Goal: Information Seeking & Learning: Find specific fact

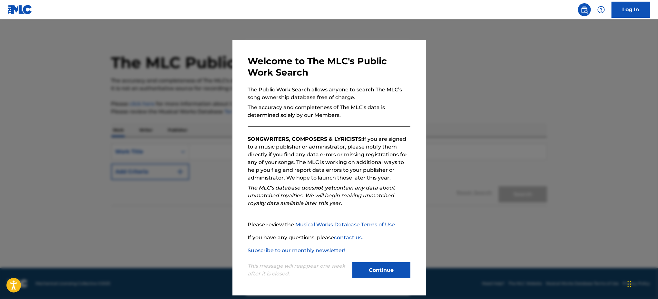
click at [387, 270] on button "Continue" at bounding box center [381, 270] width 58 height 16
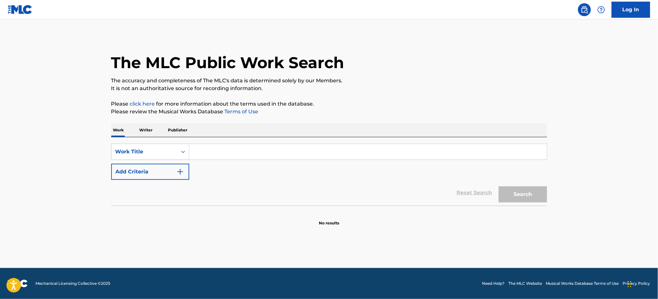
click at [291, 156] on input "Search Form" at bounding box center [368, 151] width 358 height 15
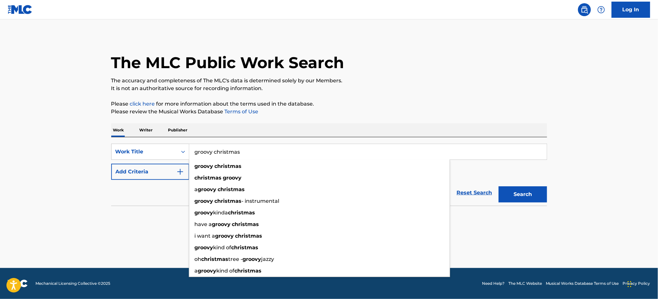
type input "groovy christmas"
click at [499, 186] on button "Search" at bounding box center [523, 194] width 48 height 16
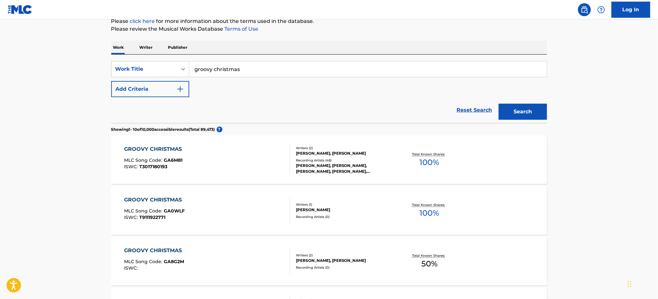
scroll to position [125, 0]
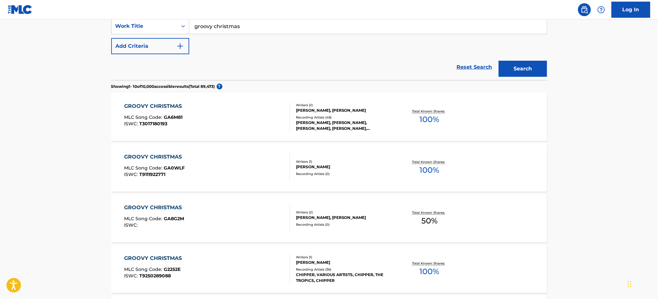
click at [242, 213] on div "GROOVY CHRISTMAS MLC Song Code : GA8G2M ISWC :" at bounding box center [207, 217] width 166 height 29
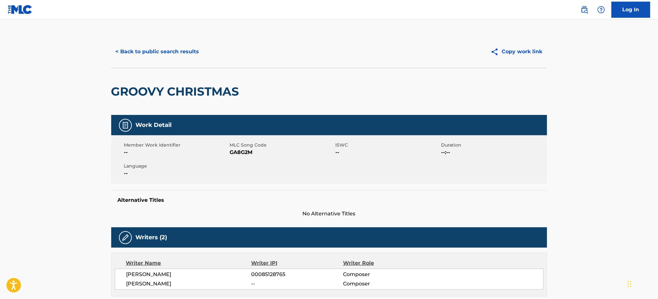
click at [187, 46] on button "< Back to public search results" at bounding box center [157, 52] width 93 height 16
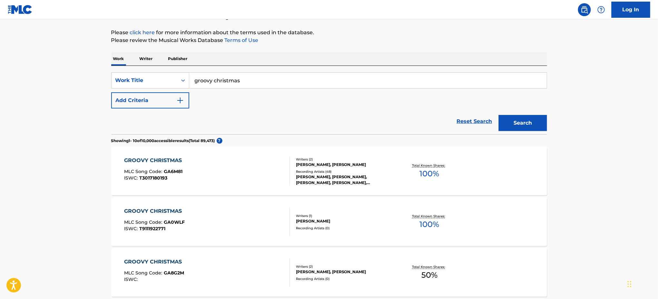
scroll to position [70, 0]
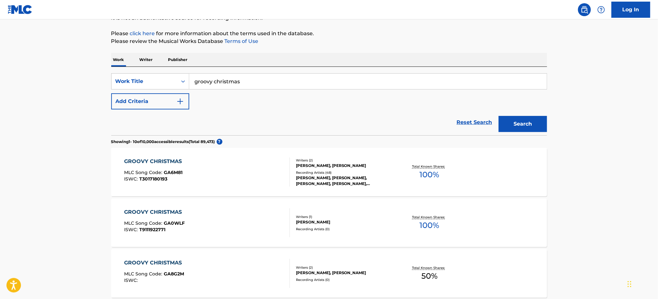
click at [181, 100] on img "Search Form" at bounding box center [180, 101] width 8 height 8
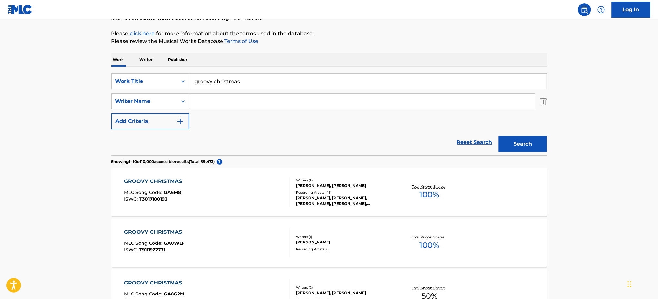
click at [229, 101] on input "Search Form" at bounding box center [362, 101] width 346 height 15
paste input "[PERSON_NAME]"
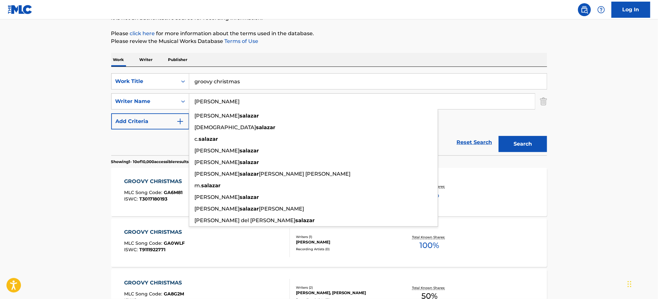
click at [499, 136] on button "Search" at bounding box center [523, 144] width 48 height 16
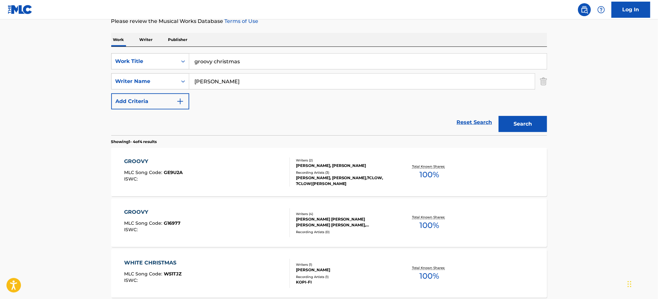
scroll to position [0, 0]
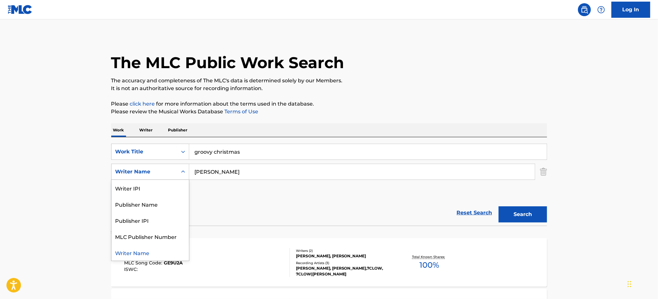
click at [164, 163] on div "Writer Name" at bounding box center [150, 171] width 78 height 16
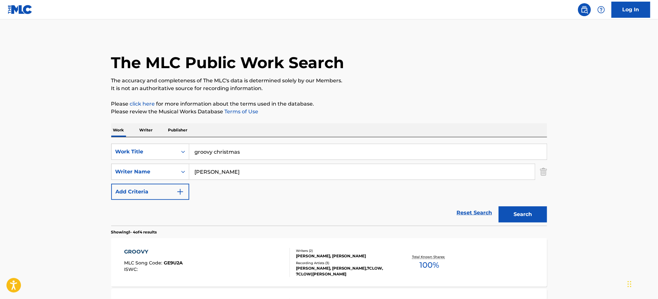
click at [203, 168] on input "[PERSON_NAME]" at bounding box center [362, 171] width 346 height 15
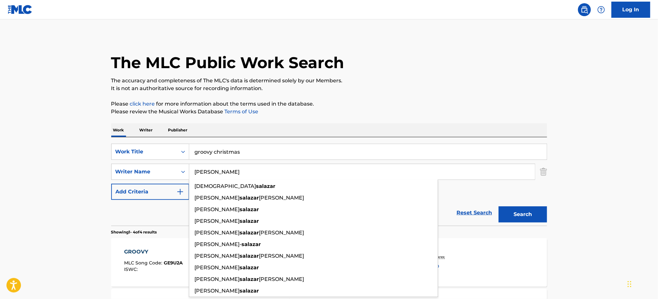
click at [203, 168] on input "[PERSON_NAME]" at bounding box center [362, 171] width 346 height 15
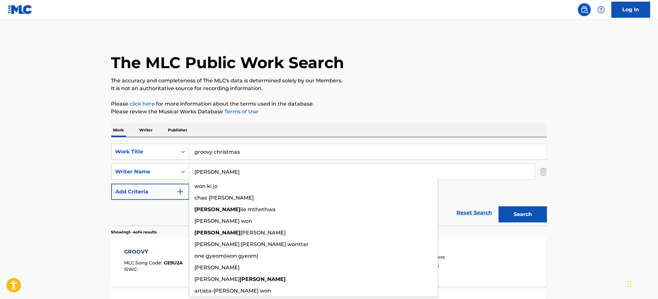
type input "[PERSON_NAME]"
click at [499, 206] on button "Search" at bounding box center [523, 214] width 48 height 16
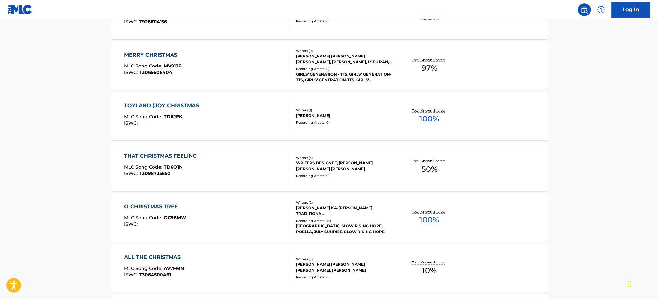
scroll to position [510, 0]
